Goal: Find specific page/section: Find specific page/section

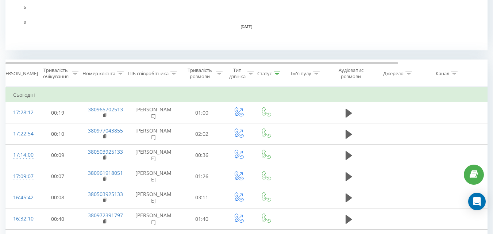
scroll to position [36, 0]
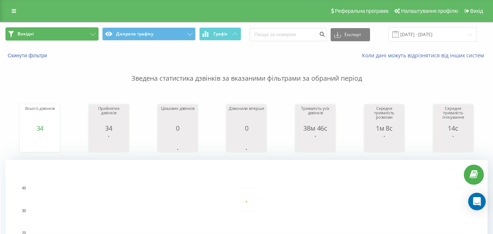
click at [61, 35] on button "Вихідні" at bounding box center [51, 33] width 93 height 13
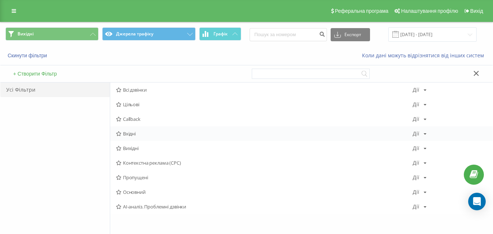
click at [137, 136] on span "Вхідні" at bounding box center [264, 133] width 296 height 5
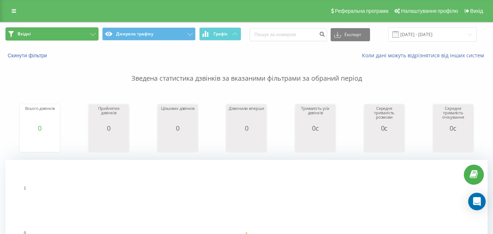
click at [90, 34] on icon at bounding box center [92, 34] width 5 height 3
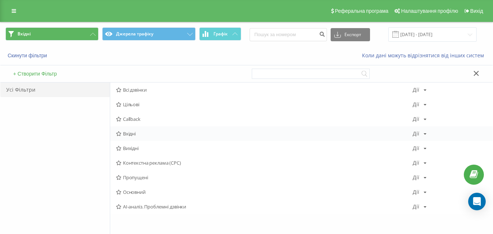
click at [135, 134] on span "Вхідні" at bounding box center [264, 133] width 296 height 5
